Goal: Transaction & Acquisition: Purchase product/service

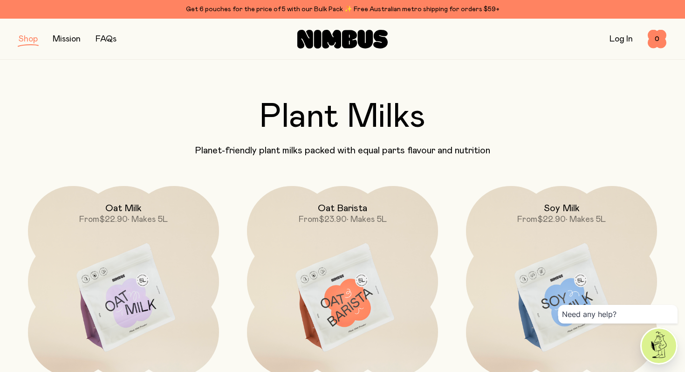
scroll to position [24, 0]
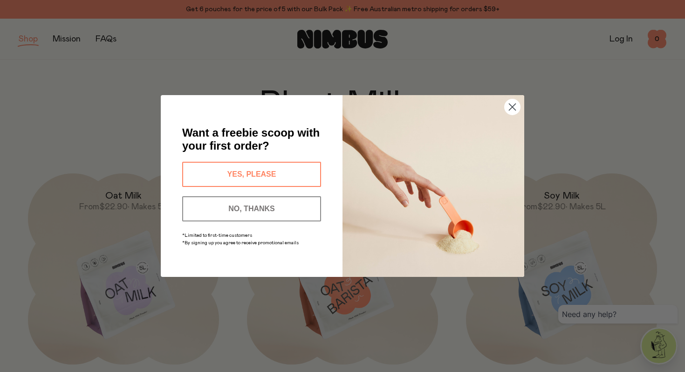
click at [285, 175] on button "YES, PLEASE" at bounding box center [251, 174] width 139 height 25
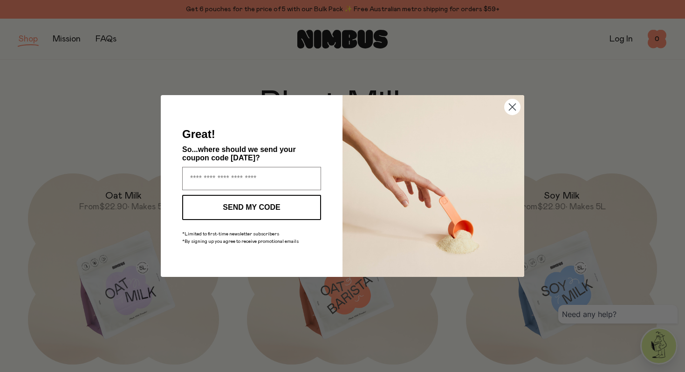
click at [511, 108] on circle "Close dialog" at bounding box center [512, 106] width 15 height 15
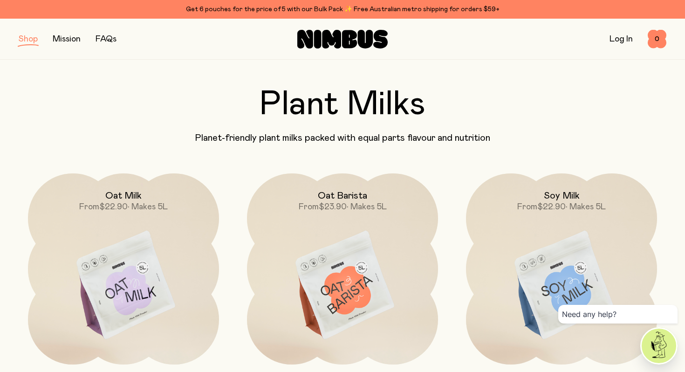
click at [29, 39] on button "button" at bounding box center [28, 39] width 19 height 13
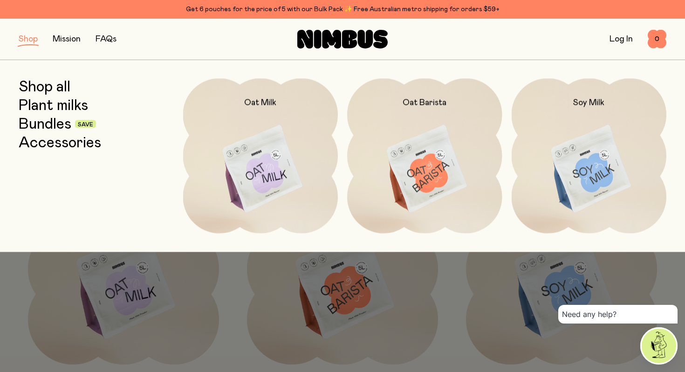
click at [36, 126] on link "Bundles" at bounding box center [45, 124] width 53 height 17
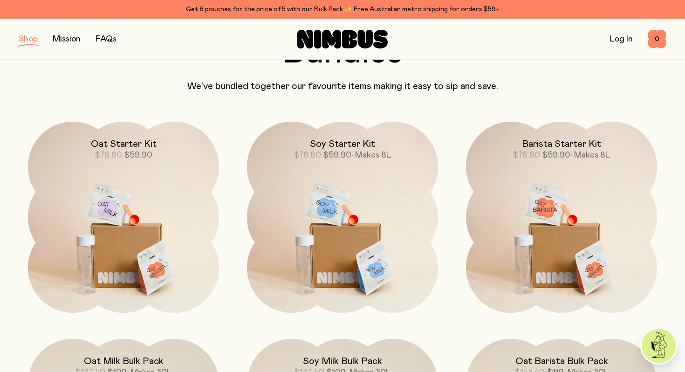
scroll to position [97, 0]
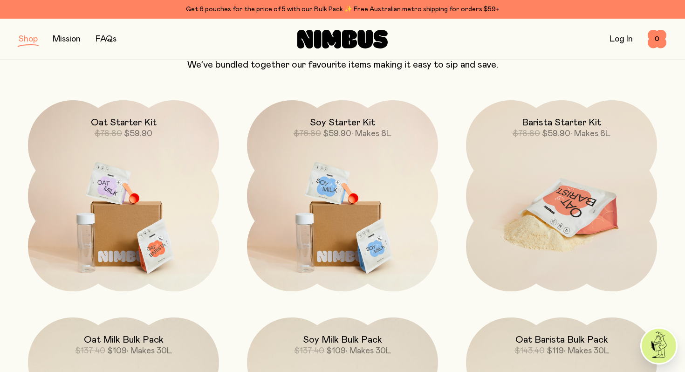
click at [516, 195] on img at bounding box center [561, 212] width 191 height 225
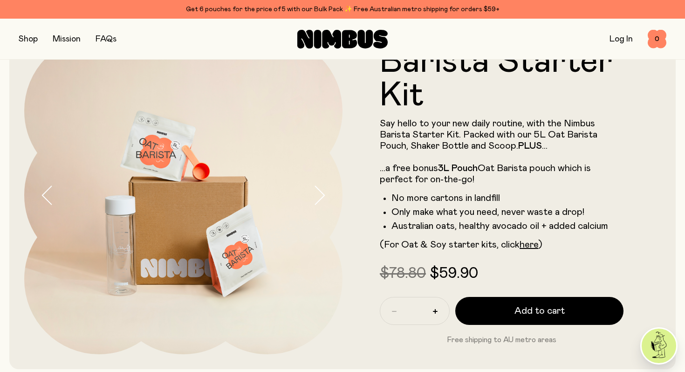
scroll to position [50, 0]
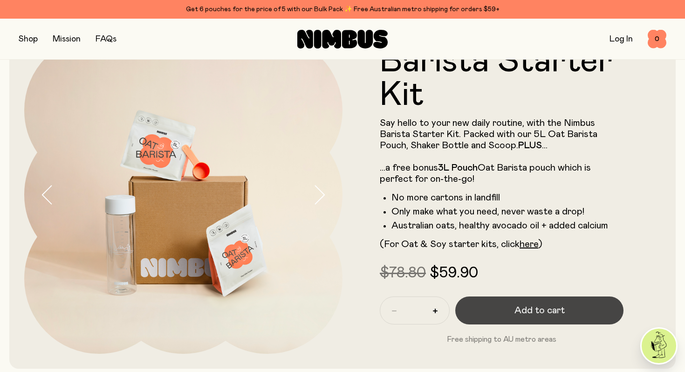
click at [530, 306] on span "Add to cart" at bounding box center [540, 310] width 50 height 13
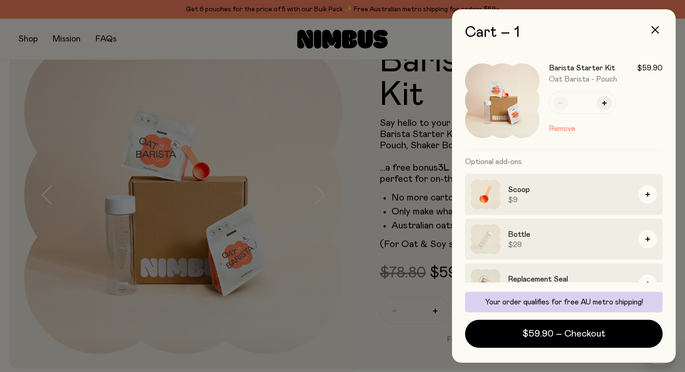
scroll to position [22, 0]
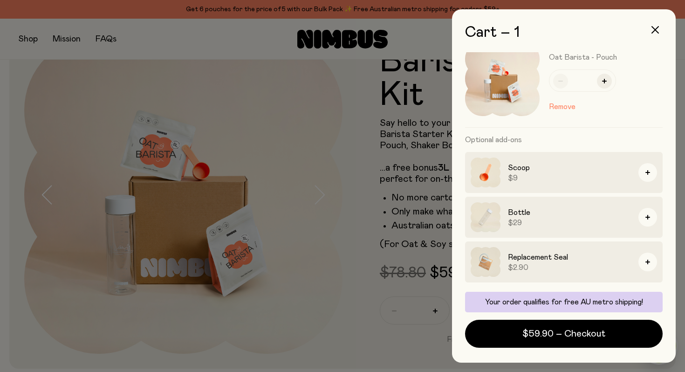
click at [375, 260] on div at bounding box center [342, 186] width 685 height 372
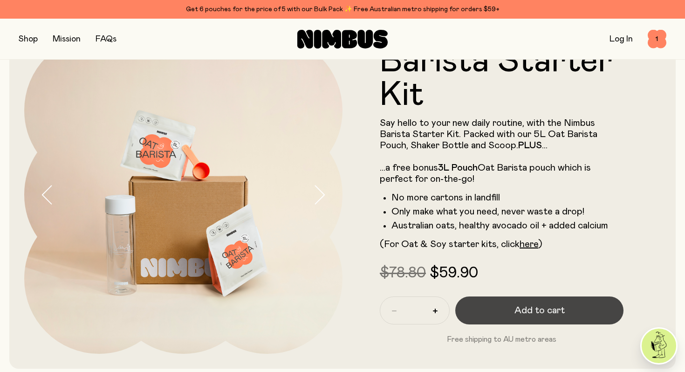
click at [574, 307] on button "Add to cart" at bounding box center [539, 310] width 168 height 28
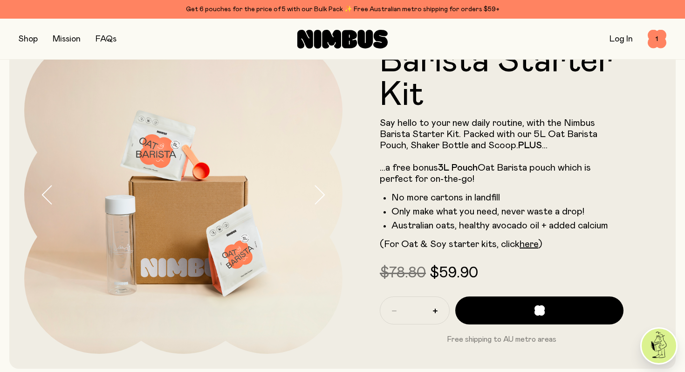
scroll to position [0, 0]
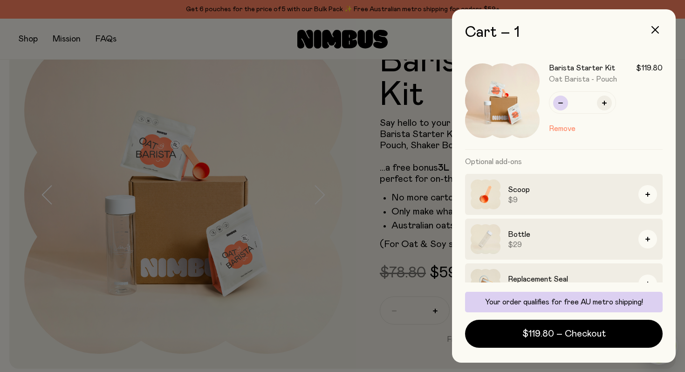
click at [557, 103] on button "button" at bounding box center [560, 103] width 15 height 15
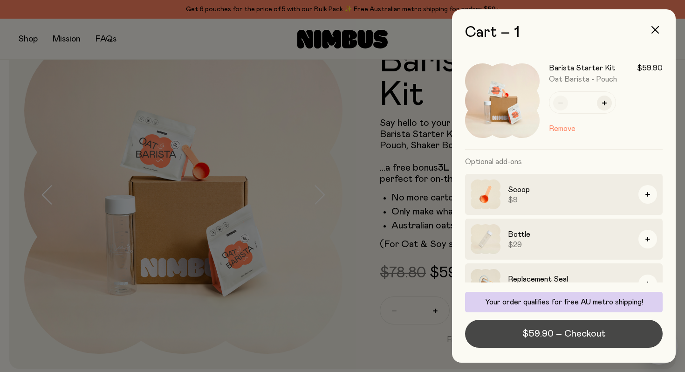
click at [551, 334] on span "$59.90 – Checkout" at bounding box center [564, 333] width 83 height 13
